Goal: Information Seeking & Learning: Learn about a topic

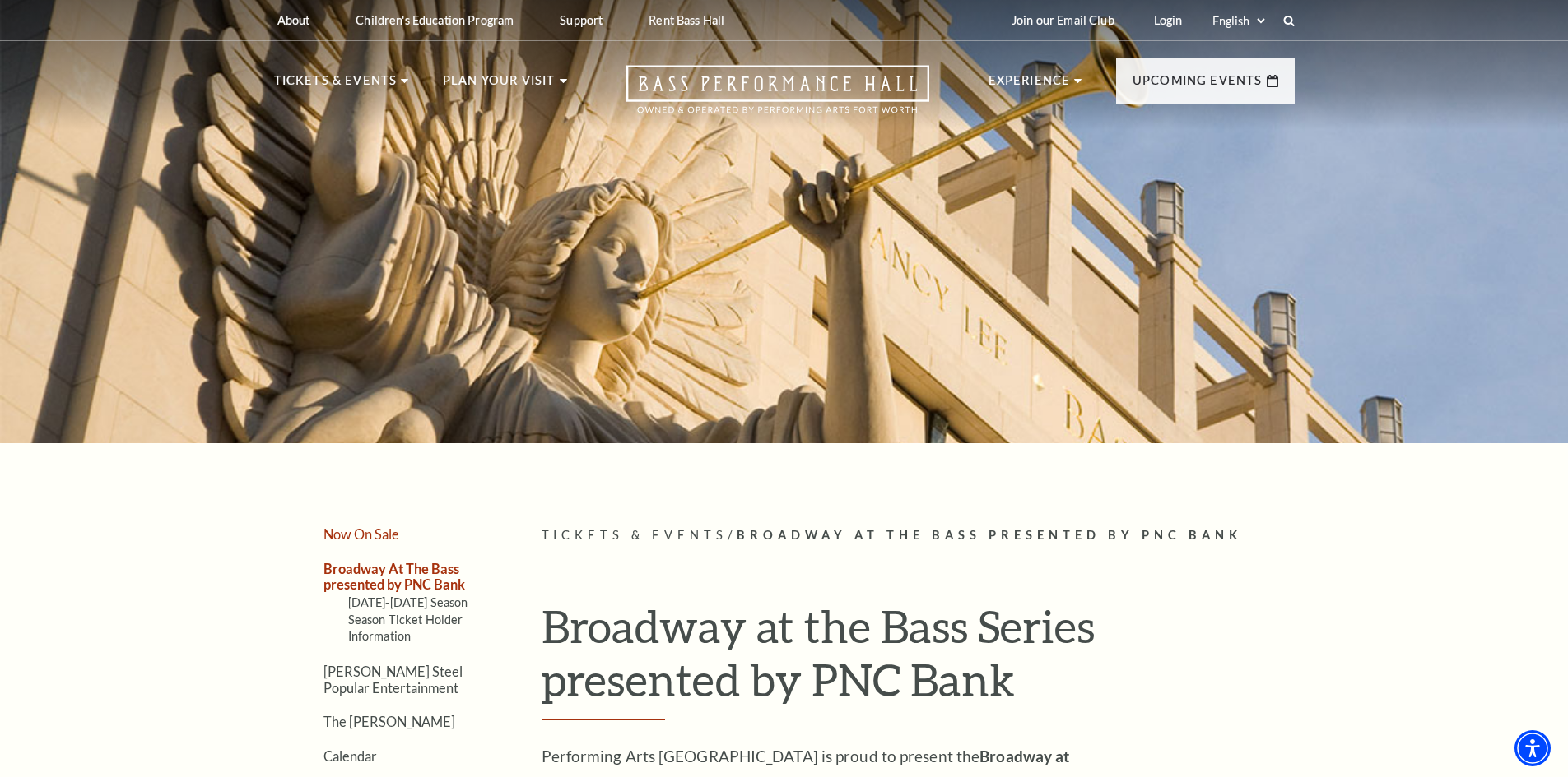
click at [370, 536] on link "Now On Sale" at bounding box center [361, 534] width 76 height 16
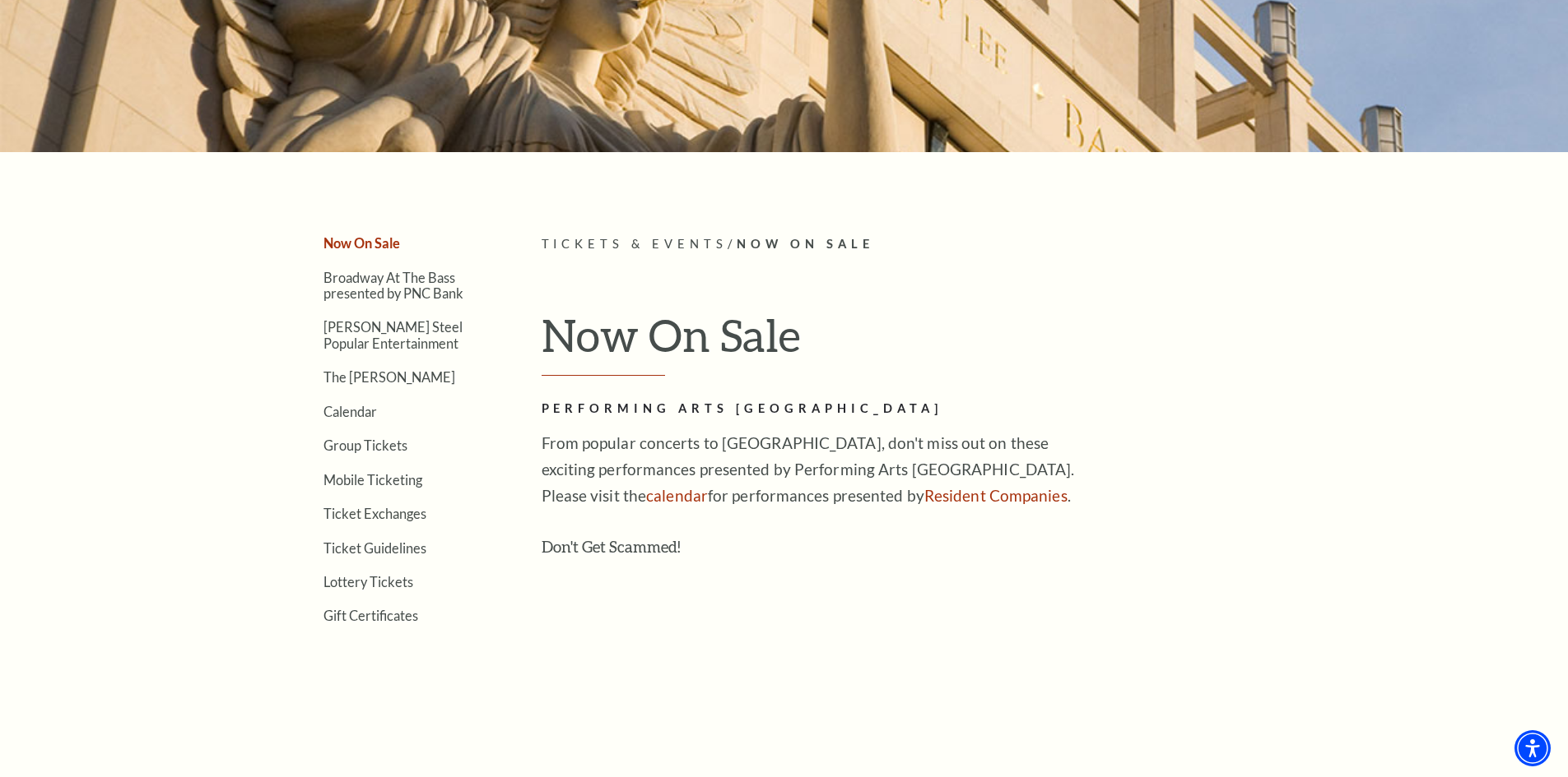
scroll to position [247, 0]
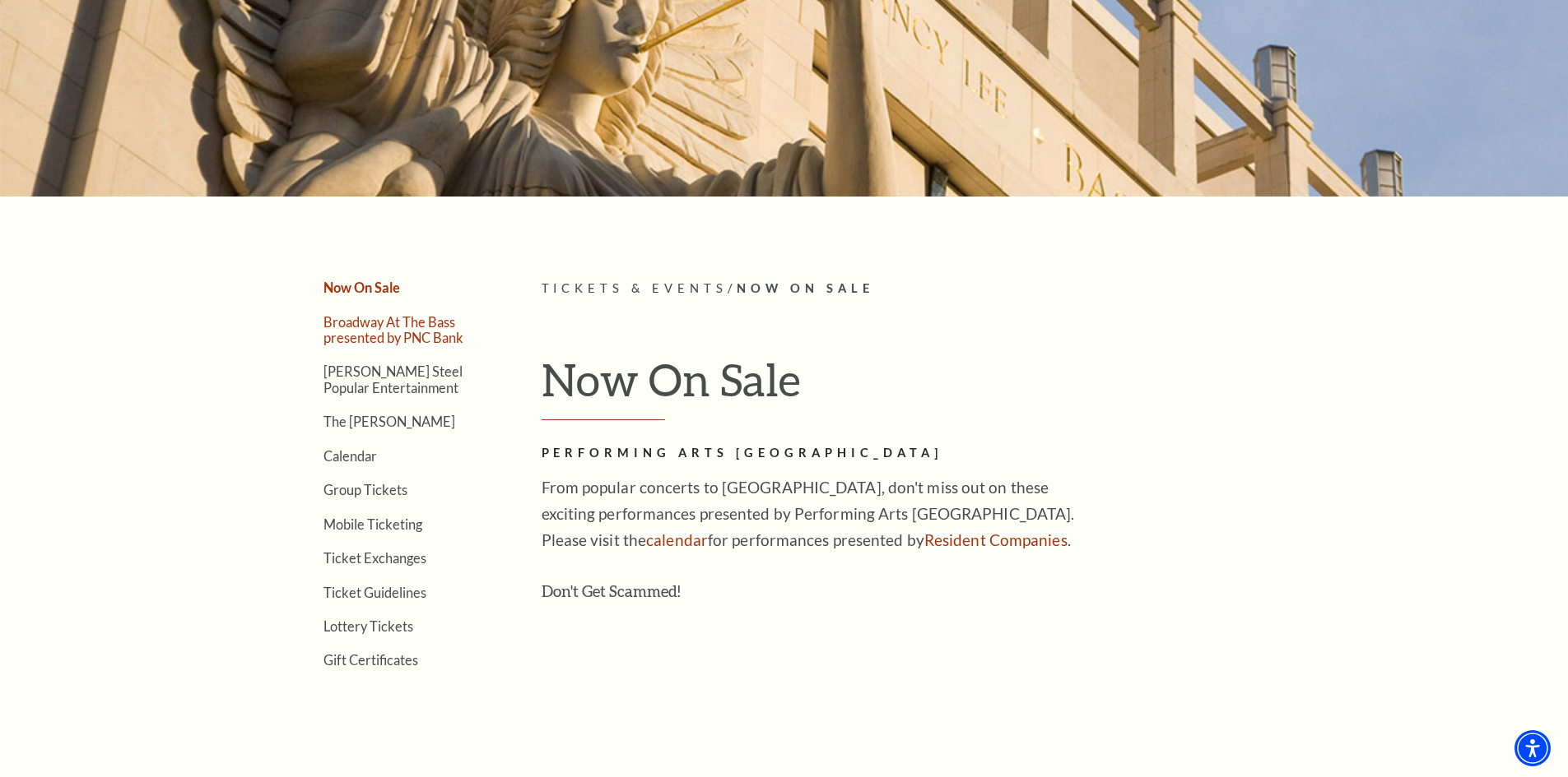
click at [401, 333] on link "Broadway At The Bass presented by PNC Bank" at bounding box center [393, 330] width 140 height 31
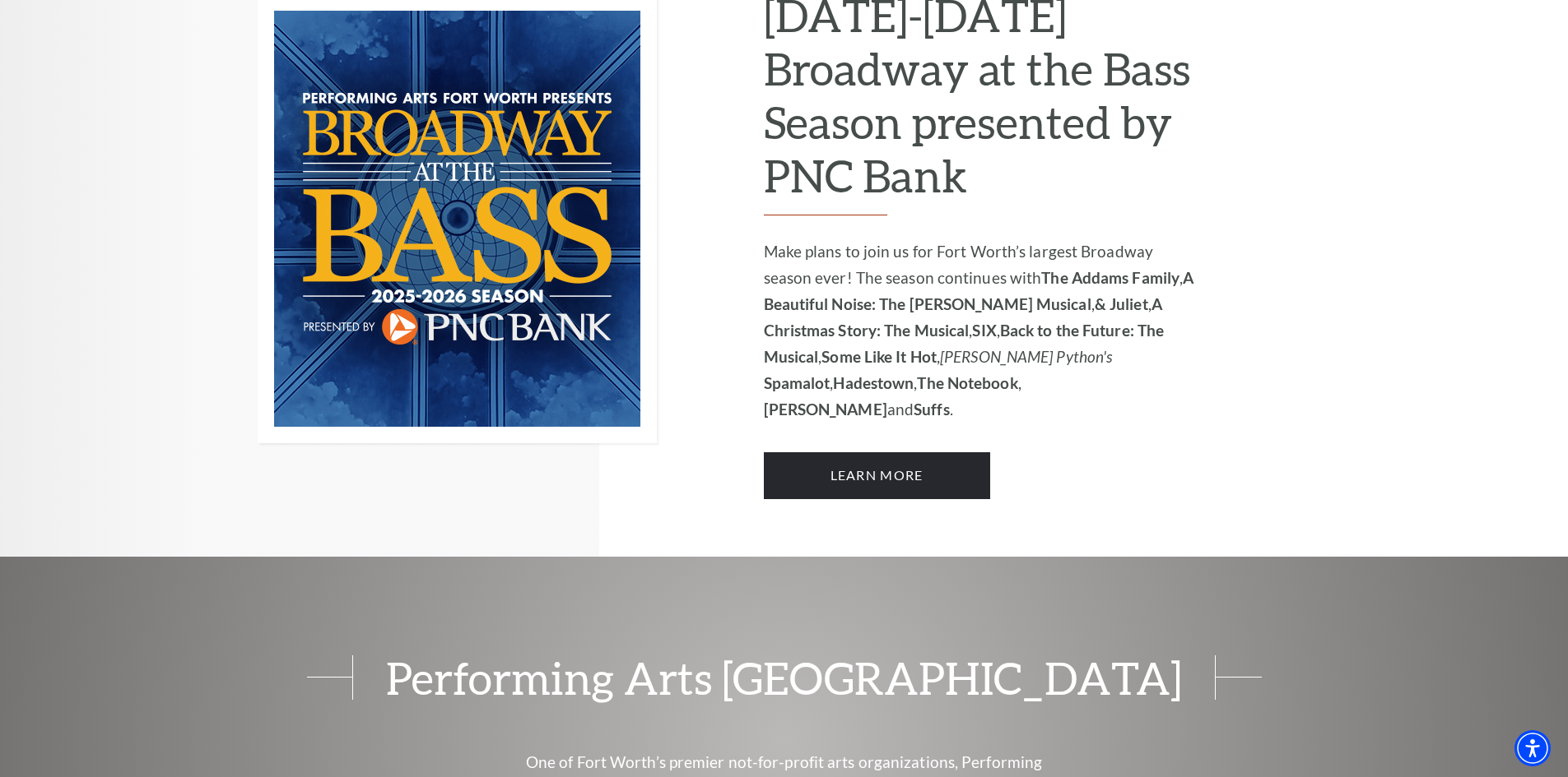
scroll to position [1234, 0]
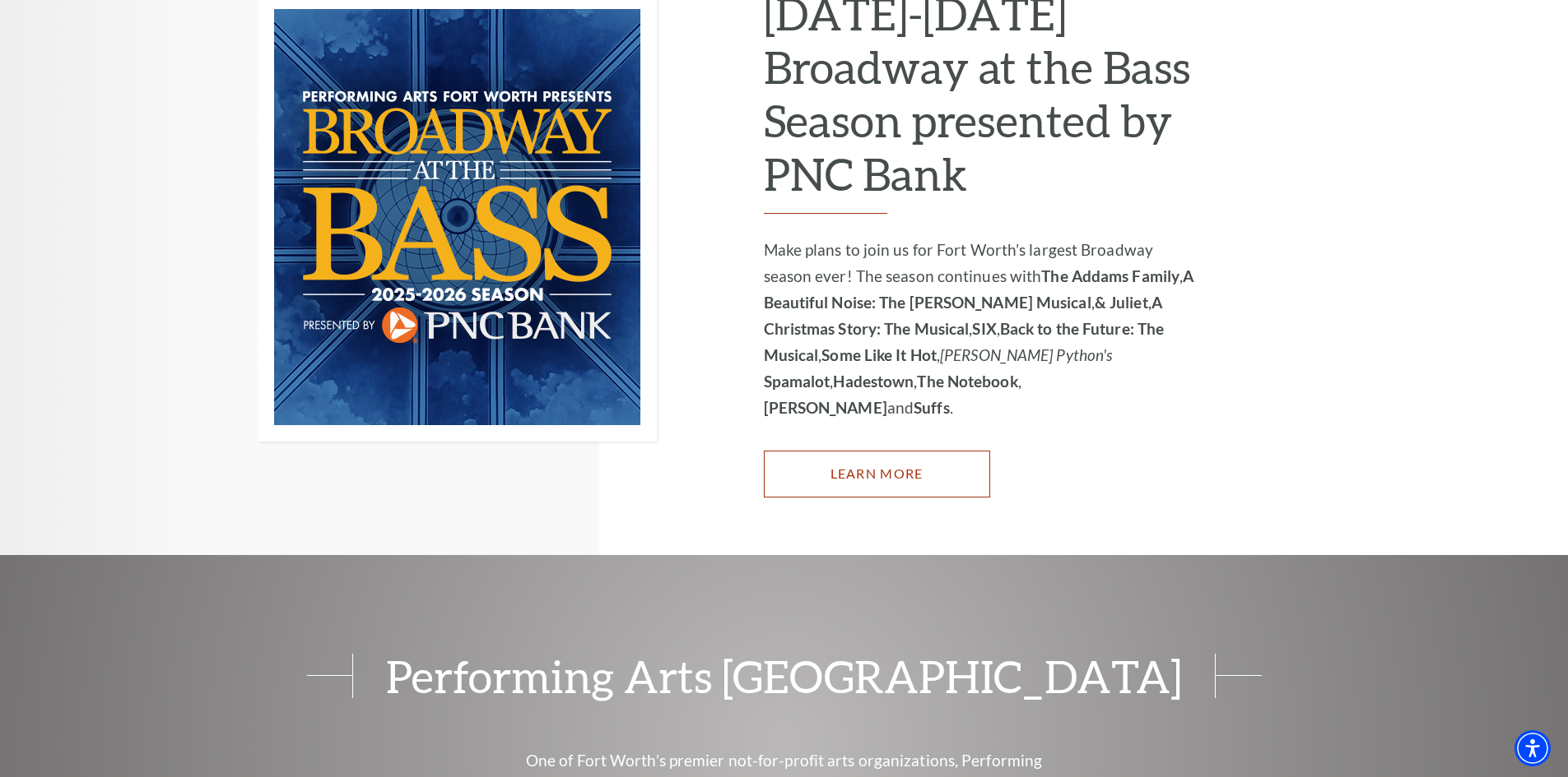
click at [846, 451] on link "Learn More" at bounding box center [877, 473] width 226 height 47
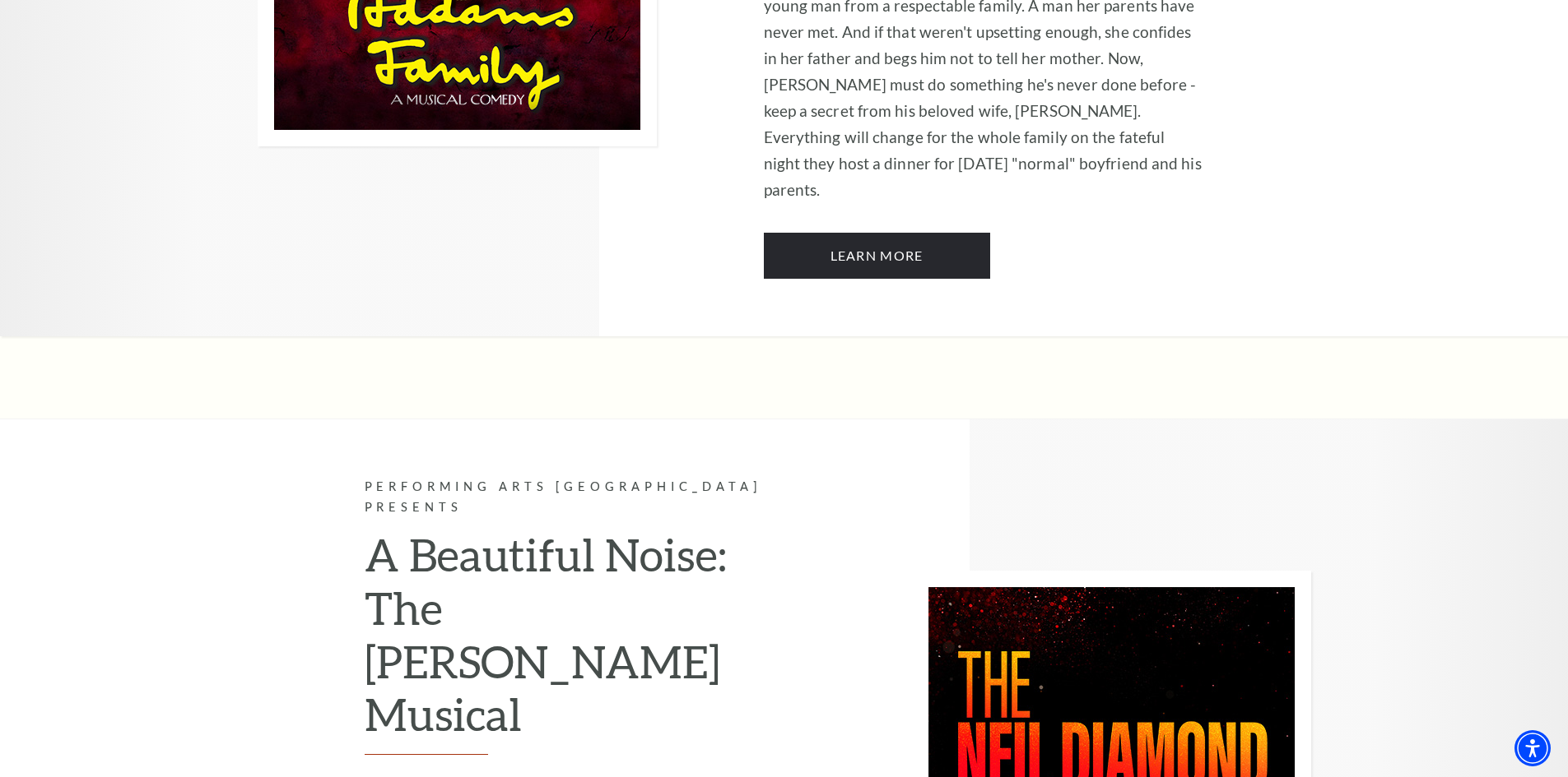
scroll to position [2386, 0]
